Goal: Task Accomplishment & Management: Manage account settings

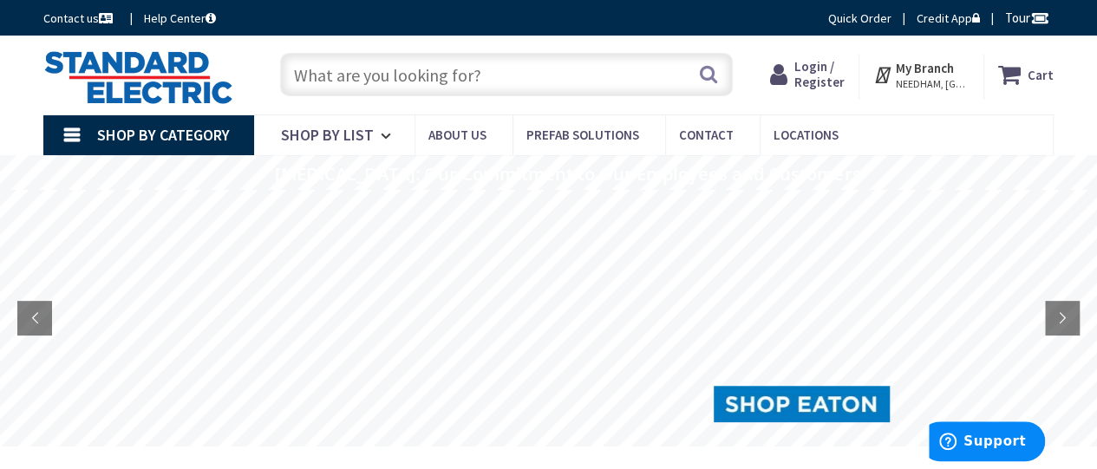
click at [820, 77] on span "Login / Register" at bounding box center [819, 74] width 50 height 32
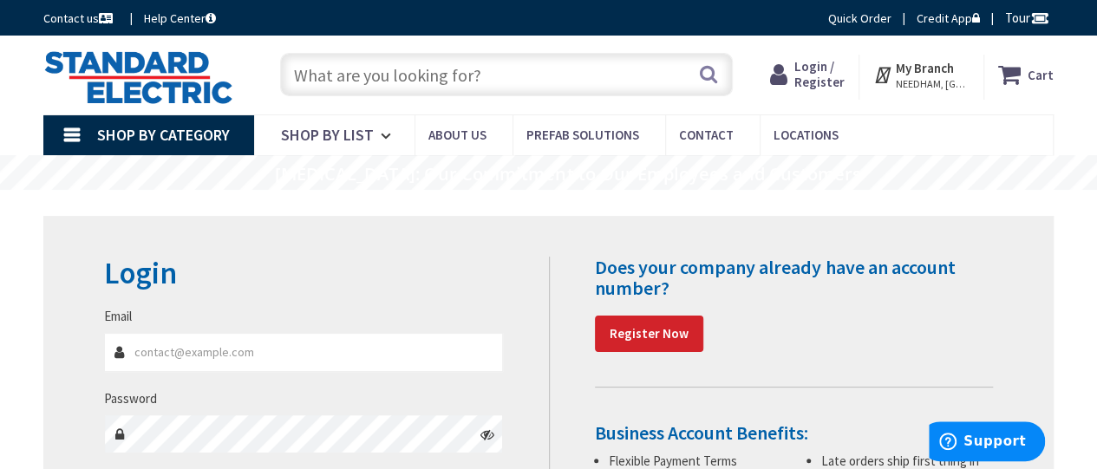
click at [346, 342] on input "Email" at bounding box center [303, 352] width 399 height 39
